Goal: Task Accomplishment & Management: Manage account settings

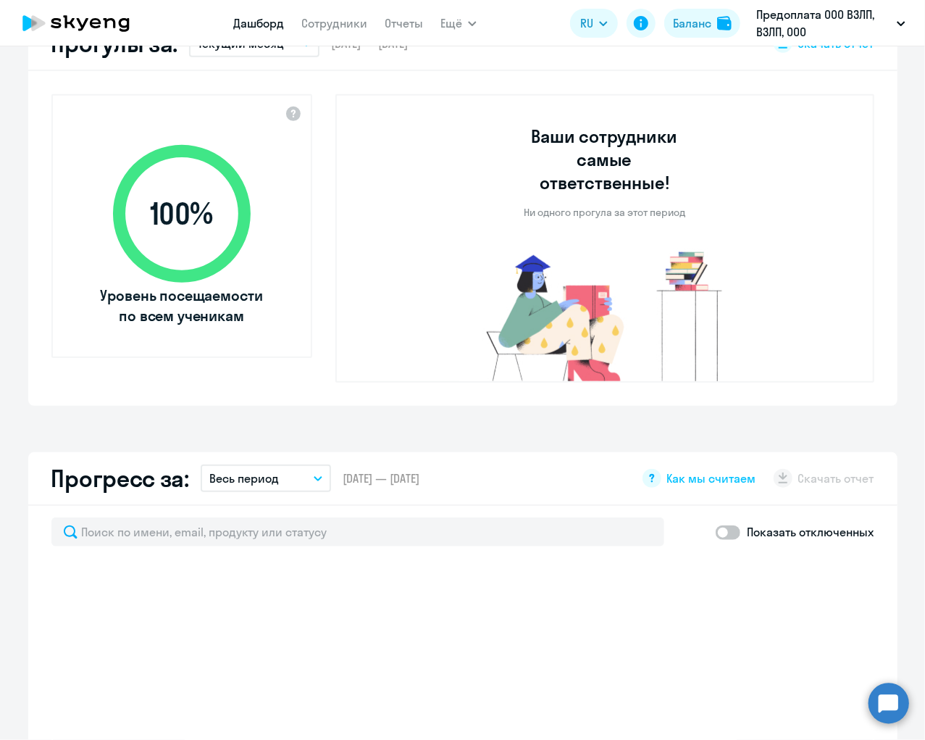
select select "30"
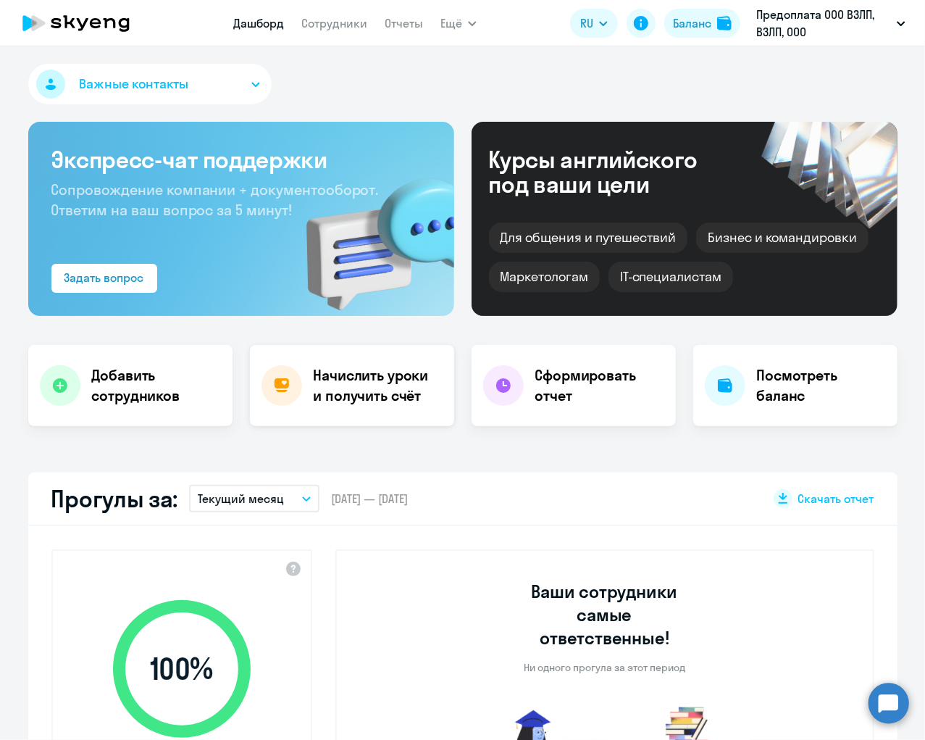
click at [383, 387] on h4 "Начислить уроки и получить счёт" at bounding box center [377, 385] width 126 height 41
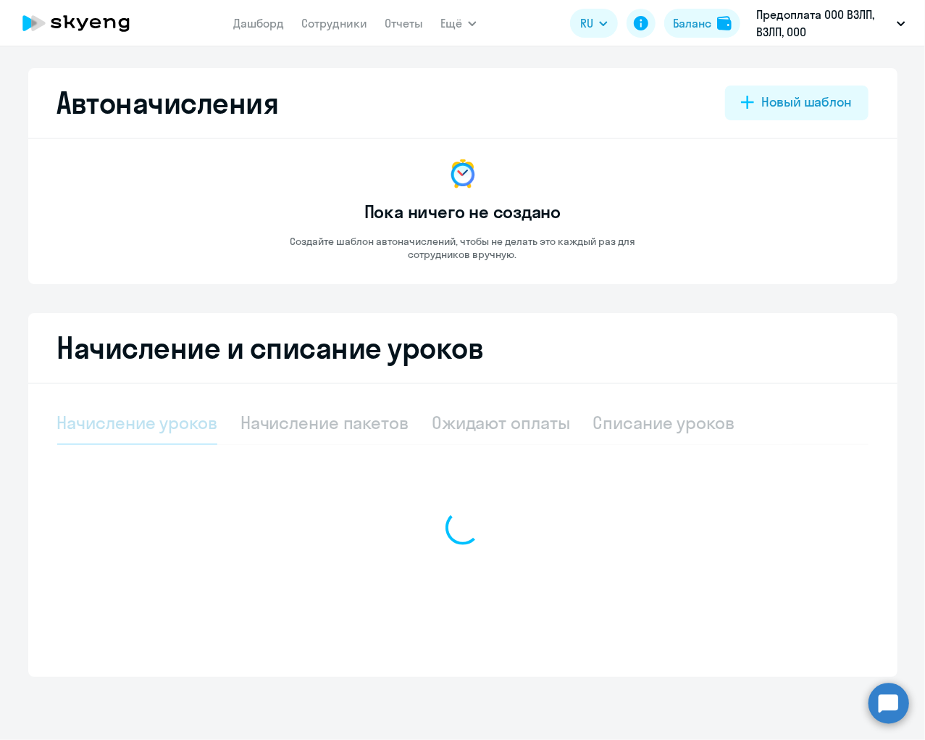
select select "10"
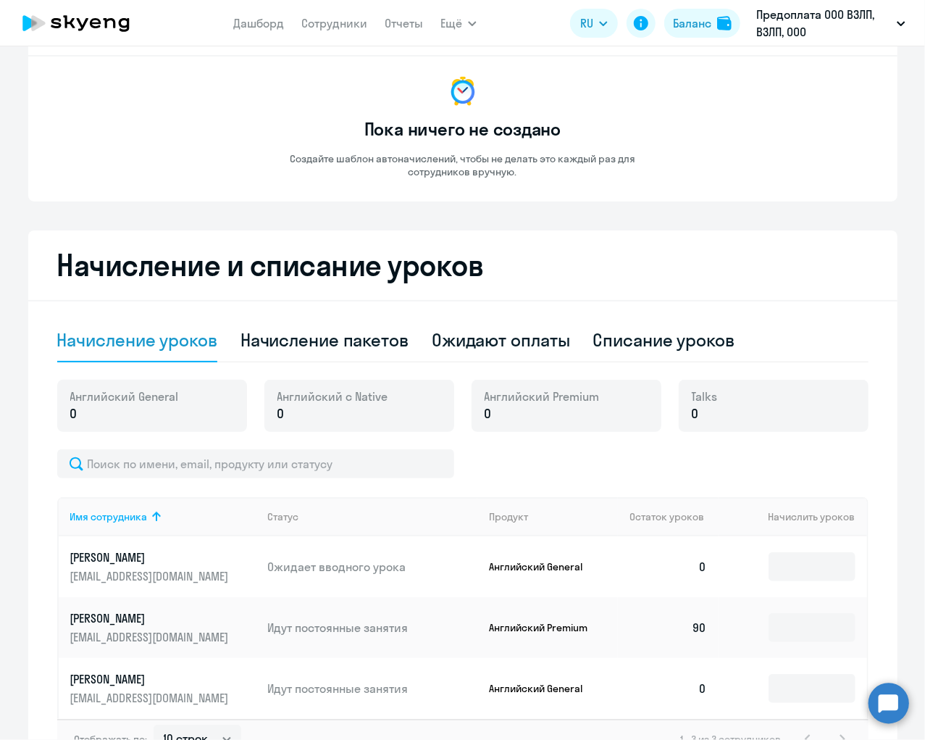
scroll to position [183, 0]
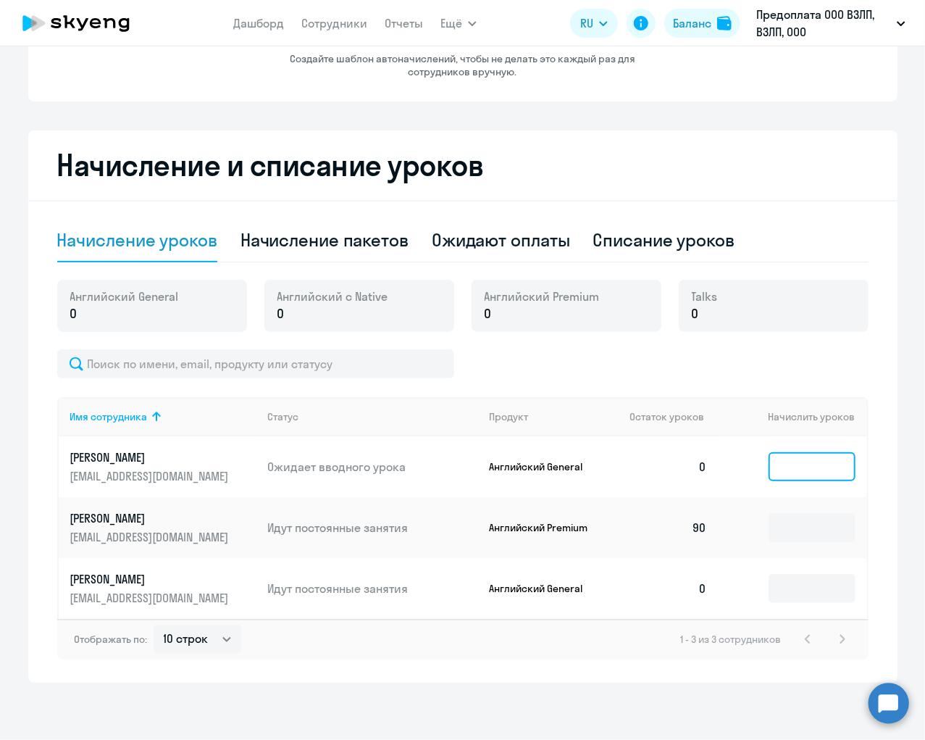
click at [811, 453] on input at bounding box center [812, 466] width 87 height 29
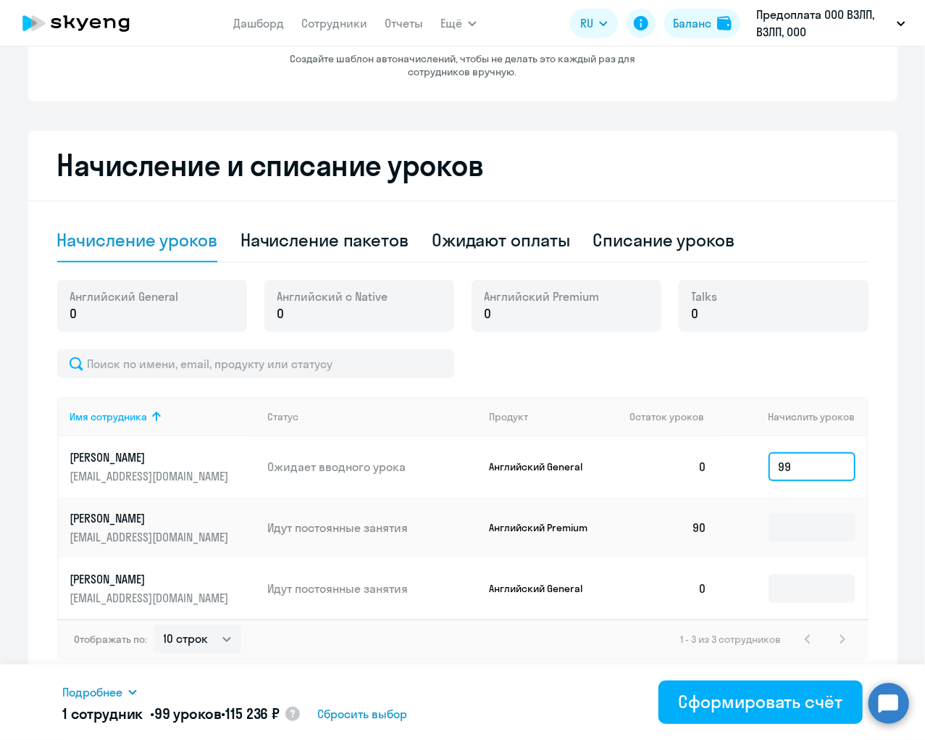
type input "9"
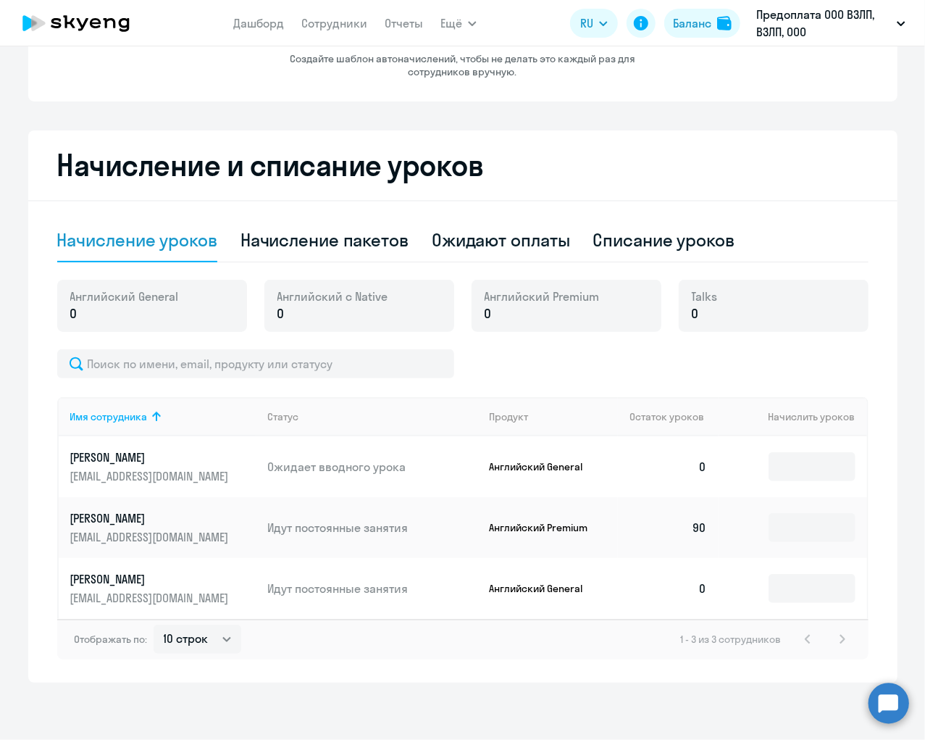
click at [728, 154] on h2 "Начисление и списание уроков" at bounding box center [462, 165] width 811 height 35
click at [49, 17] on icon at bounding box center [75, 23] width 127 height 36
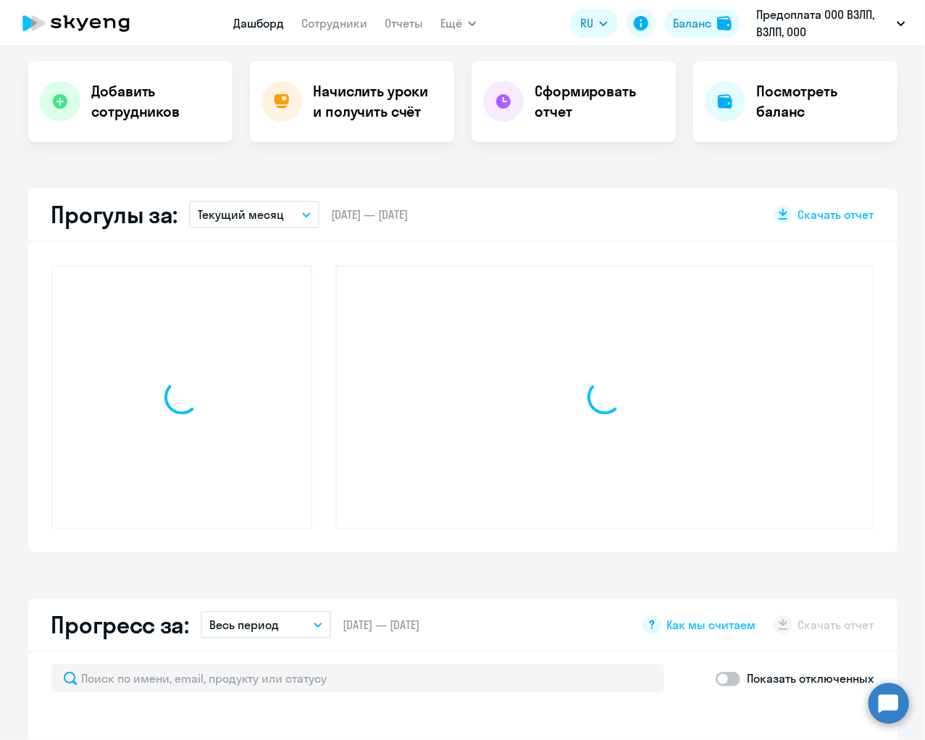
scroll to position [284, 0]
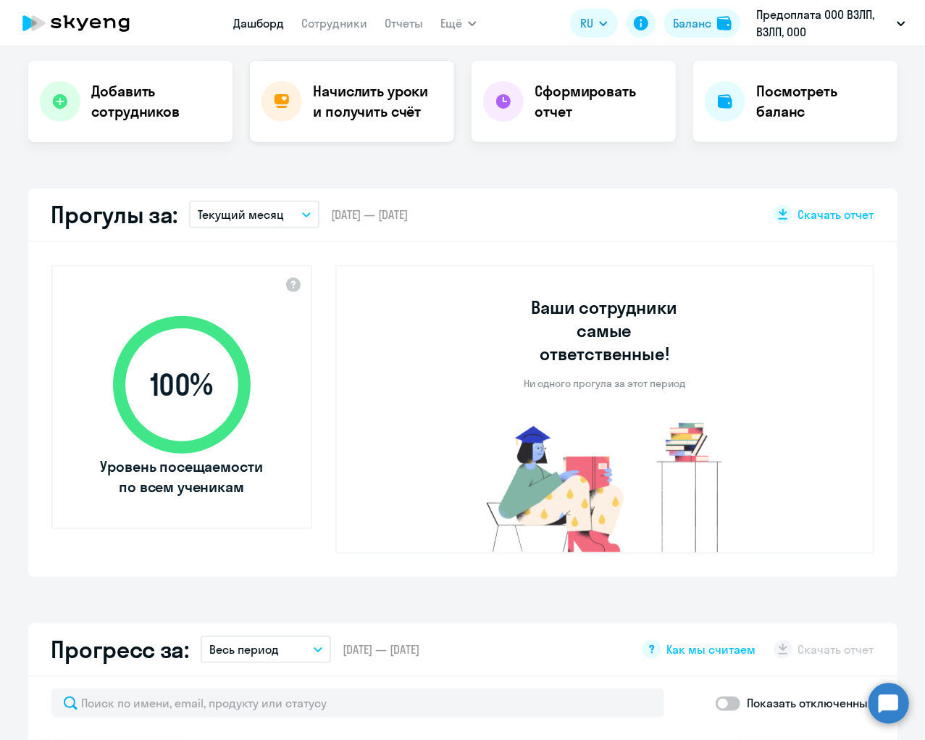
select select "30"
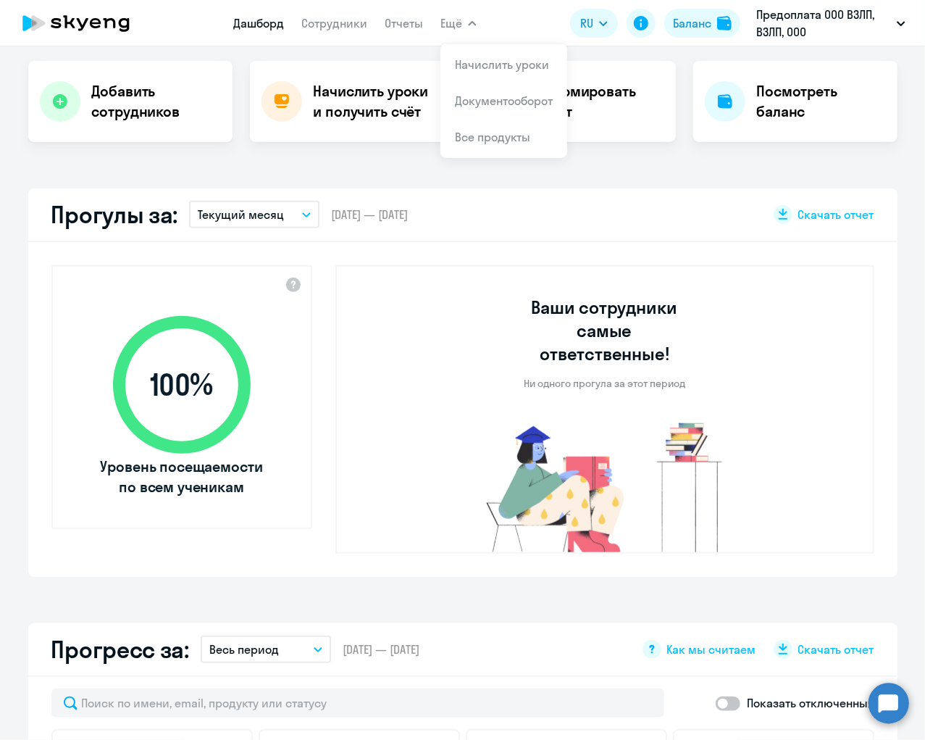
scroll to position [285, 0]
click at [261, 178] on div "Важные контакты Экспресс-чат поддержки Сопровождение компании + документооборот…" at bounding box center [462, 392] width 925 height 693
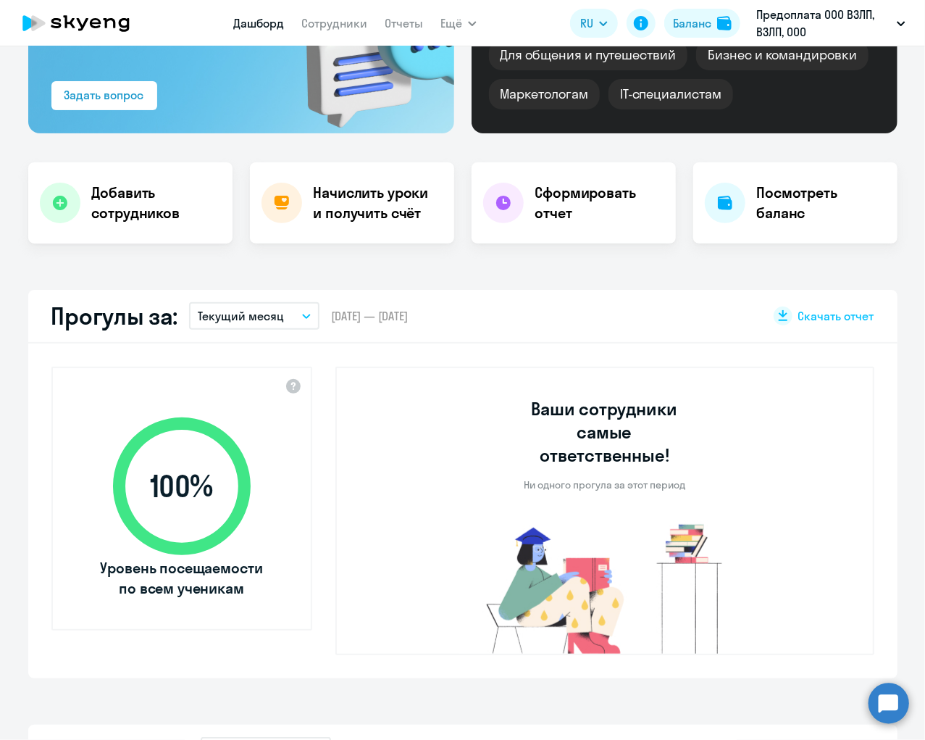
scroll to position [0, 0]
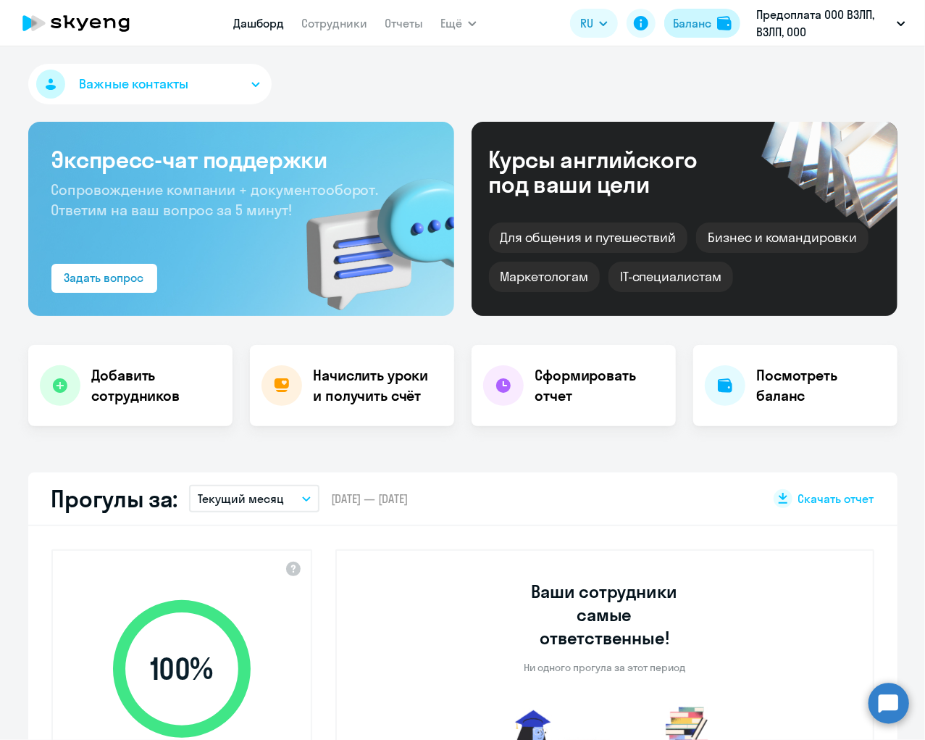
click at [695, 27] on div "Баланс" at bounding box center [692, 22] width 38 height 17
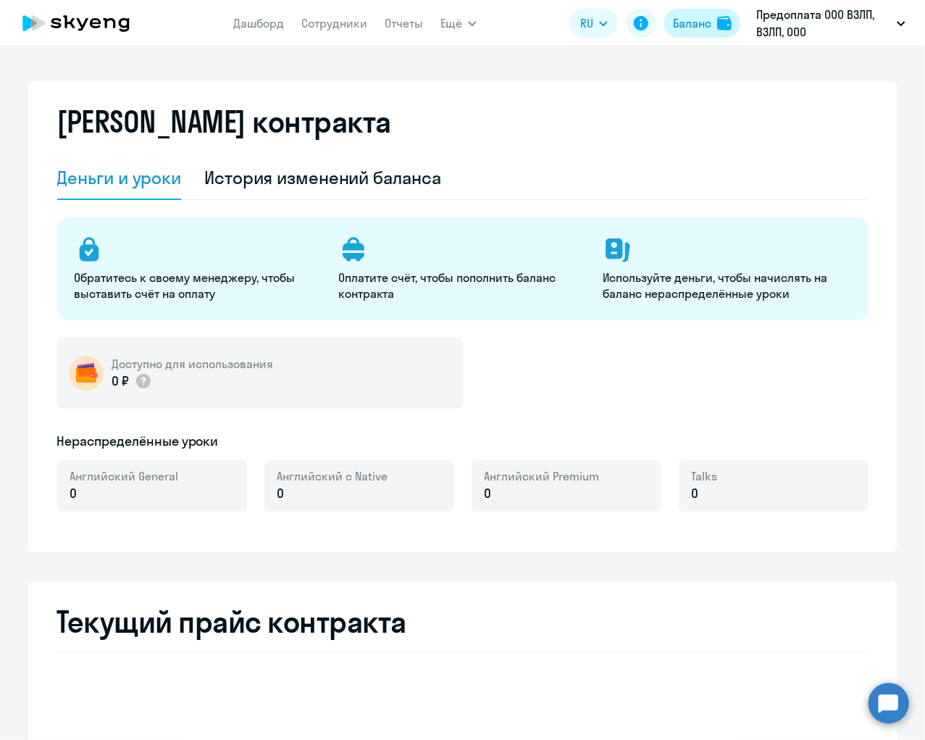
select select "english_adult_not_native_speaker"
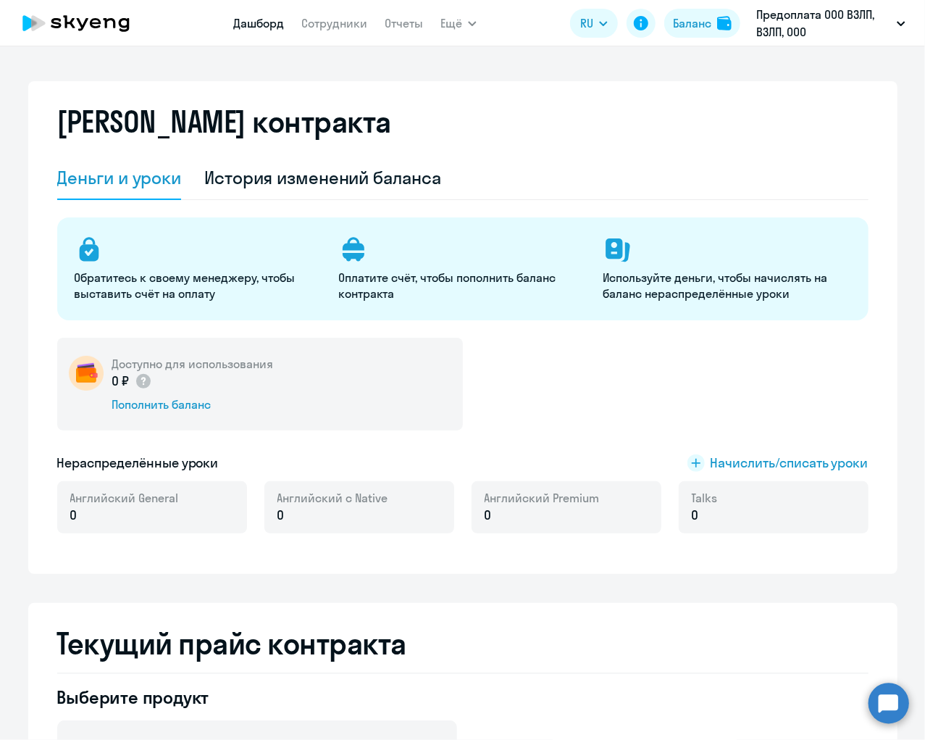
click at [261, 28] on link "Дашборд" at bounding box center [258, 23] width 51 height 14
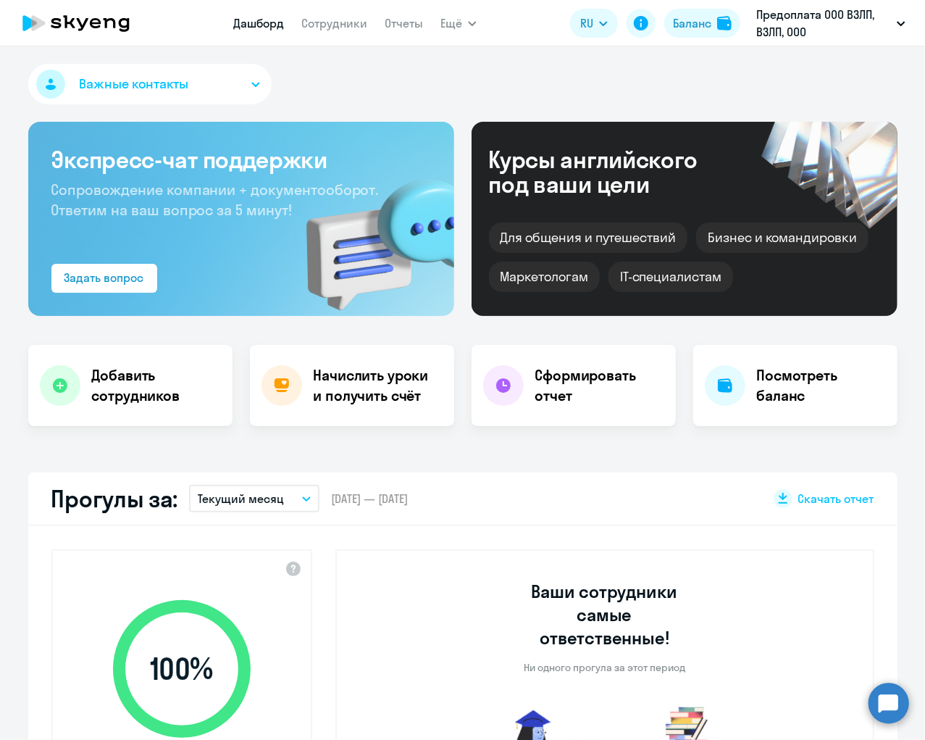
select select "30"
click at [56, 25] on icon at bounding box center [75, 23] width 127 height 36
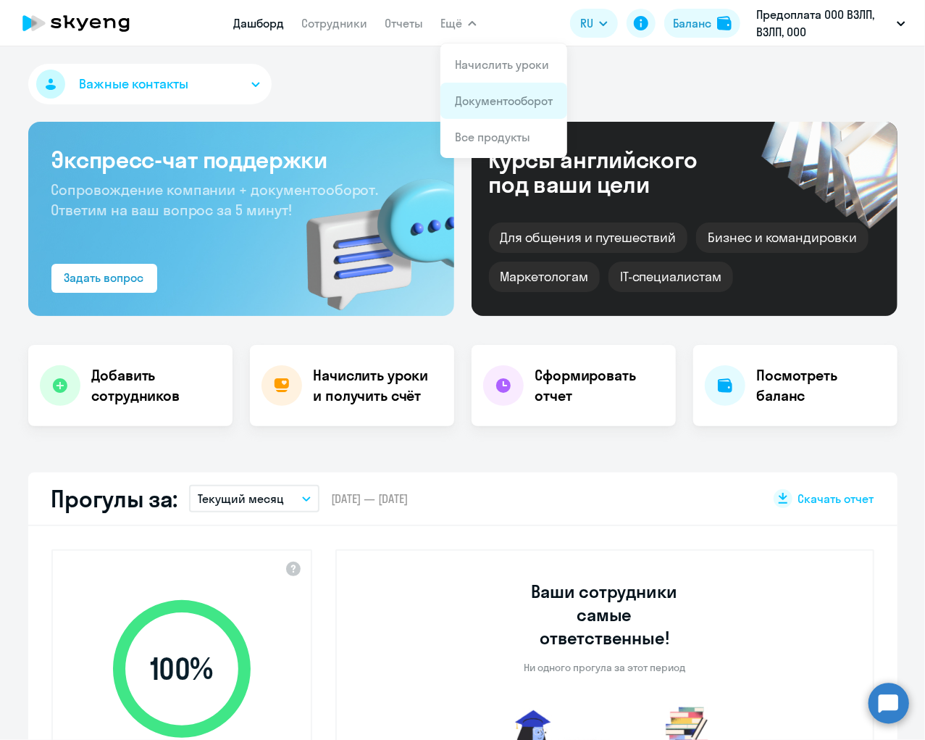
click at [480, 107] on link "Документооборот" at bounding box center [504, 100] width 98 height 14
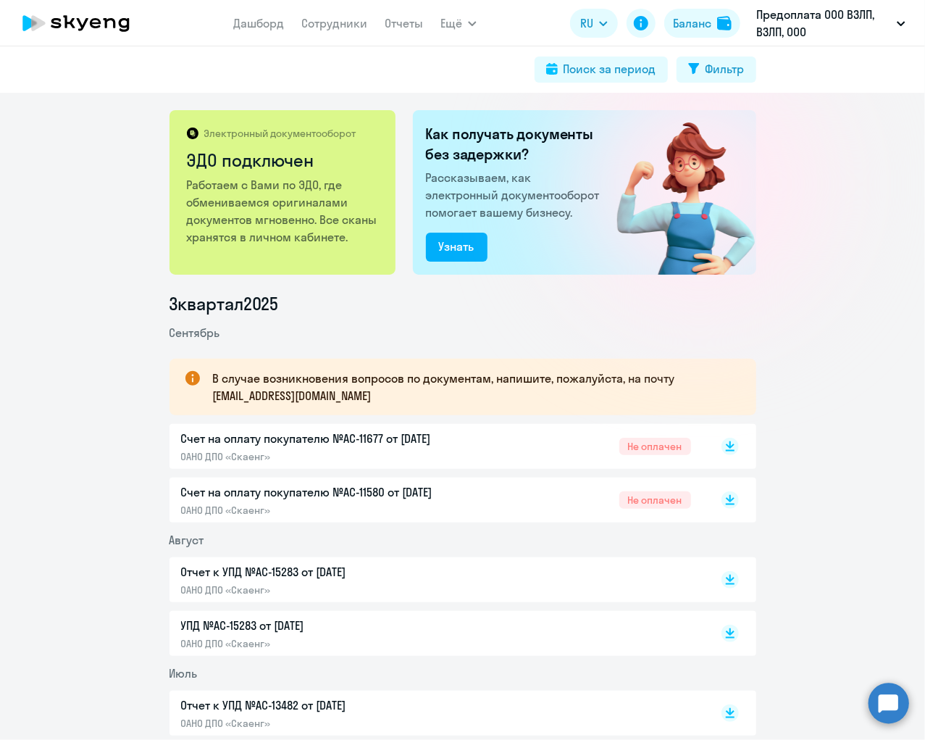
click at [58, 25] on icon at bounding box center [75, 23] width 127 height 36
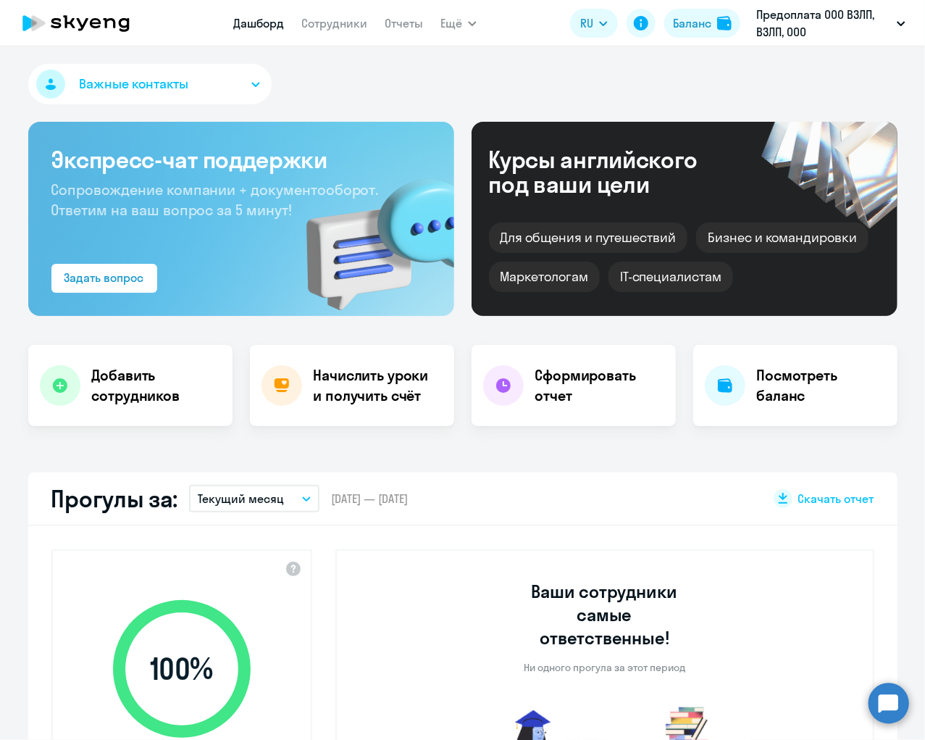
select select "30"
